Goal: Task Accomplishment & Management: Manage account settings

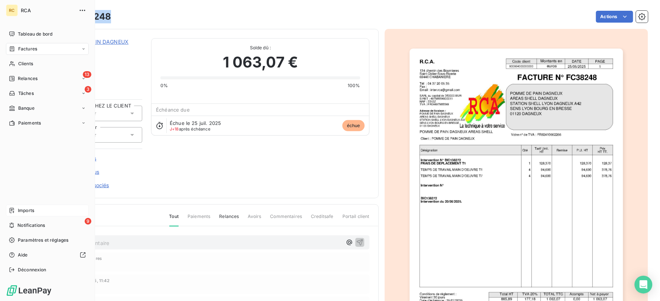
click at [19, 216] on div "Imports" at bounding box center [47, 211] width 83 height 12
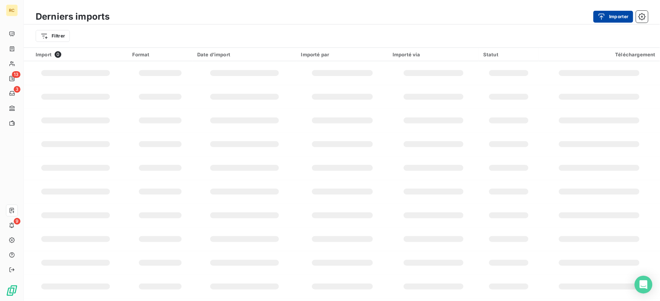
click at [615, 17] on button "Importer" at bounding box center [613, 17] width 40 height 12
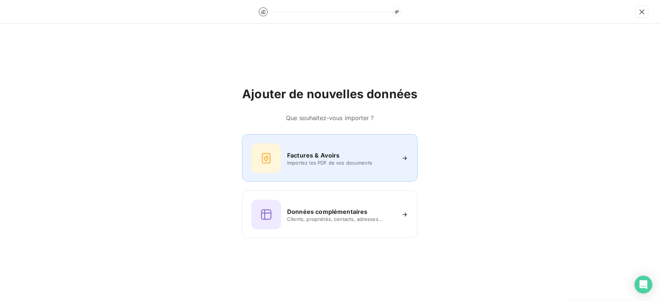
click at [328, 153] on h6 "Factures & Avoirs" at bounding box center [313, 155] width 53 height 9
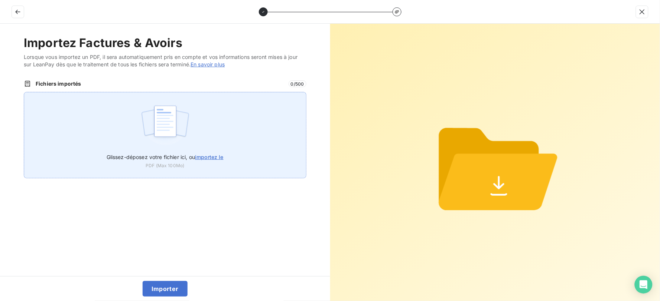
click at [197, 134] on div "Glissez-déposez votre fichier ici, ou importez le PDF (Max 100Mo)" at bounding box center [165, 135] width 283 height 86
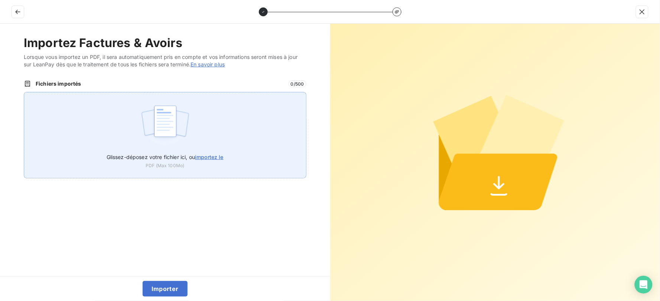
type input "C:\fakepath\FC38489.pdf"
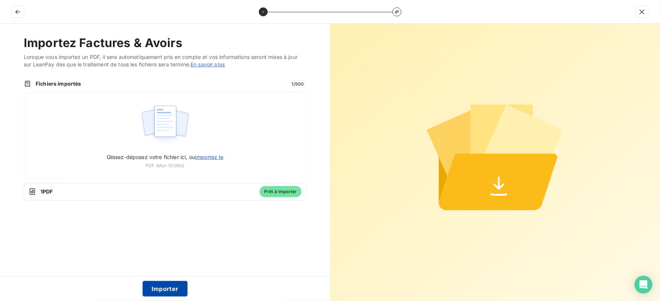
click at [156, 290] on button "Importer" at bounding box center [165, 289] width 45 height 16
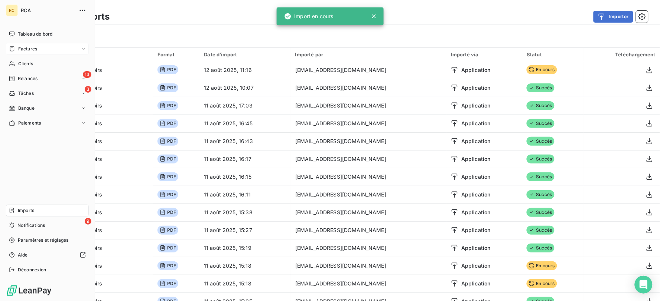
click at [44, 50] on div "Factures" at bounding box center [47, 49] width 83 height 12
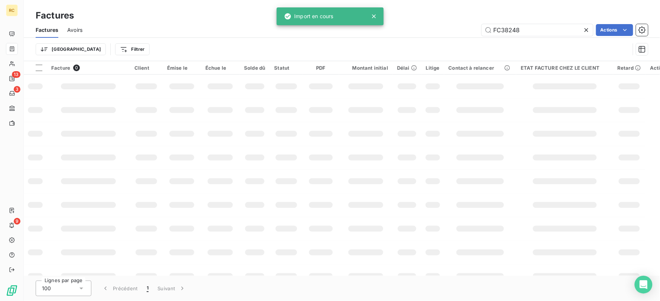
drag, startPoint x: 525, startPoint y: 30, endPoint x: 416, endPoint y: 26, distance: 108.5
click at [422, 26] on div "FC38248 Actions" at bounding box center [369, 30] width 556 height 12
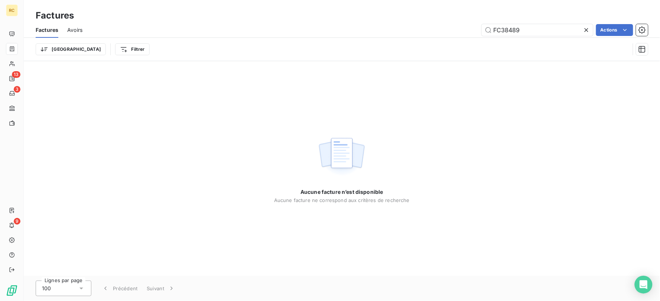
type input "FC38489"
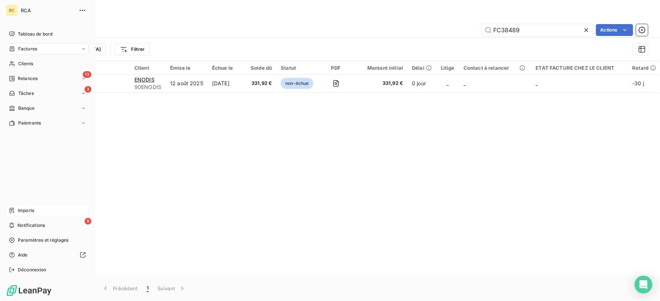
click at [32, 210] on span "Imports" at bounding box center [26, 211] width 16 height 7
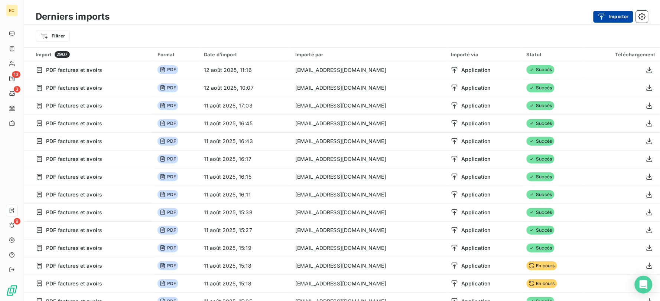
click at [618, 15] on button "Importer" at bounding box center [613, 17] width 40 height 12
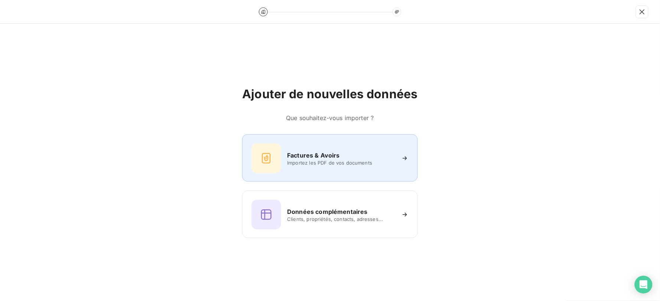
click at [334, 155] on h6 "Factures & Avoirs" at bounding box center [313, 155] width 53 height 9
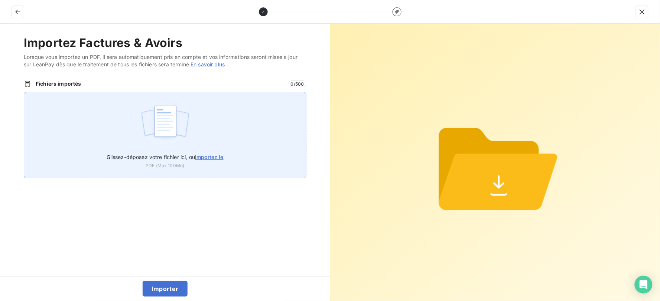
click at [234, 150] on div "Glissez-déposez votre fichier ici, ou importez le PDF (Max 100Mo)" at bounding box center [165, 135] width 283 height 86
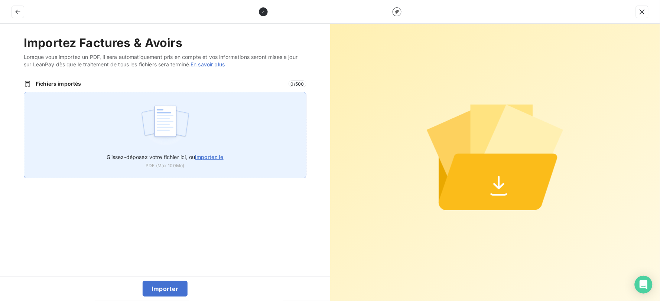
type input "C:\fakepath\FC38489.pdf"
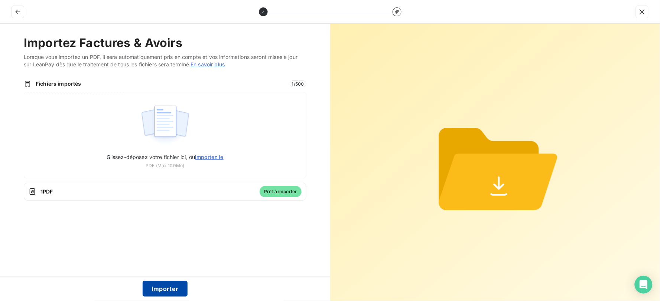
click at [179, 291] on button "Importer" at bounding box center [165, 289] width 45 height 16
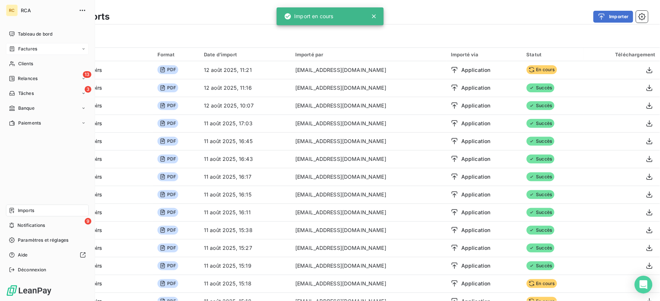
click at [18, 50] on span "Factures" at bounding box center [27, 49] width 19 height 7
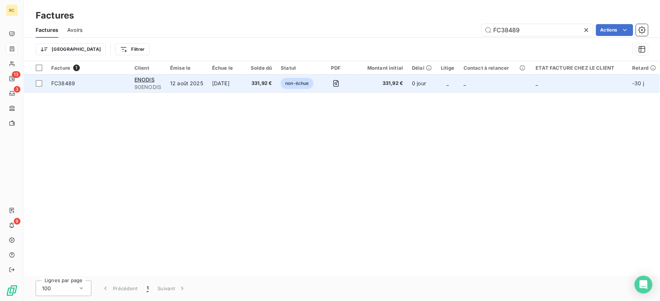
click at [228, 78] on td "[DATE]" at bounding box center [227, 84] width 39 height 18
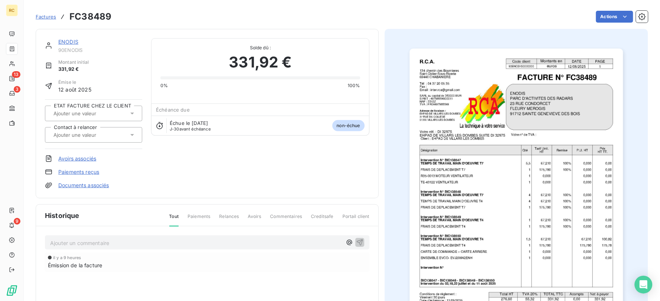
click at [72, 180] on div "ENODIS 90ENODIS Montant initial 331,92 € Émise le [DATE] ETAT FACTURE CHEZ LE C…" at bounding box center [93, 113] width 97 height 151
click at [73, 183] on link "Documents associés" at bounding box center [83, 185] width 51 height 7
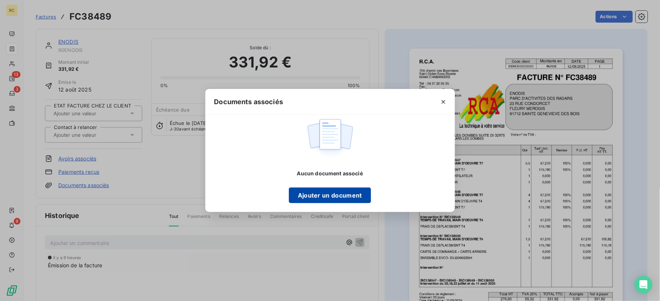
click at [319, 195] on button "Ajouter un document" at bounding box center [330, 196] width 82 height 16
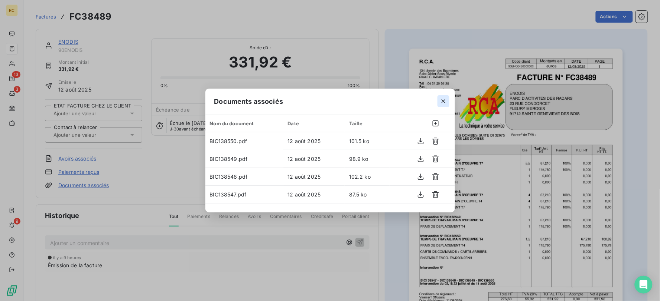
click at [446, 103] on icon "button" at bounding box center [443, 101] width 7 height 7
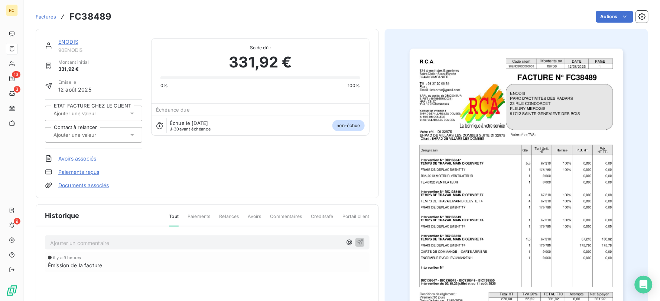
click at [71, 40] on link "ENODIS" at bounding box center [68, 42] width 20 height 6
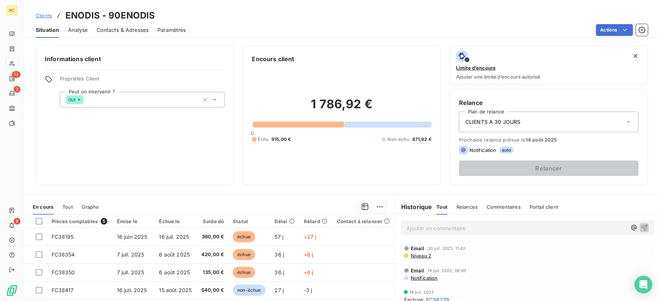
click at [41, 17] on span "Clients" at bounding box center [44, 16] width 16 height 6
